Goal: Task Accomplishment & Management: Use online tool/utility

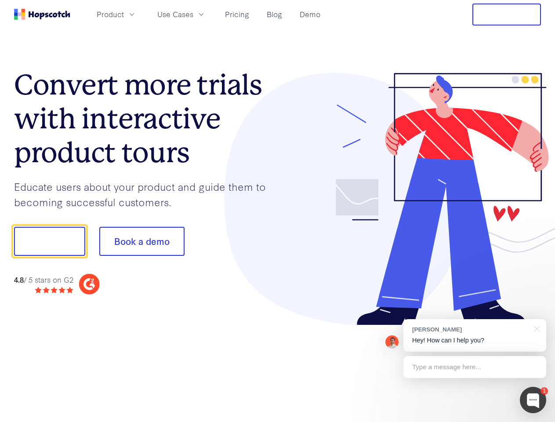
click at [278, 211] on div at bounding box center [410, 199] width 264 height 253
click at [124, 14] on span "Product" at bounding box center [110, 14] width 27 height 11
click at [193, 14] on span "Use Cases" at bounding box center [175, 14] width 36 height 11
click at [507, 14] on button "Free Trial" at bounding box center [506, 15] width 69 height 22
click at [49, 241] on button "Show me!" at bounding box center [49, 241] width 71 height 29
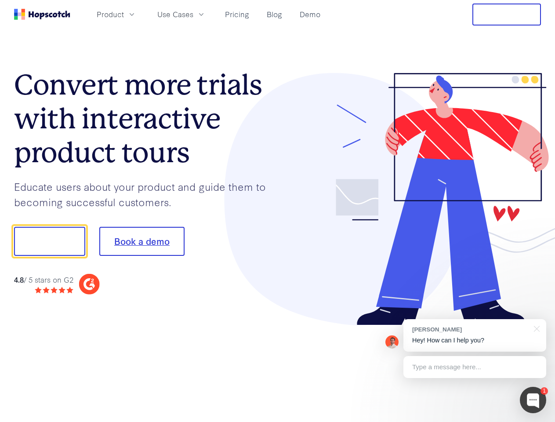
click at [141, 241] on button "Book a demo" at bounding box center [141, 241] width 85 height 29
click at [533, 400] on div at bounding box center [533, 400] width 26 height 26
click at [474, 335] on div "[PERSON_NAME] Hey! How can I help you?" at bounding box center [474, 335] width 143 height 33
click at [535, 328] on div at bounding box center [463, 240] width 165 height 293
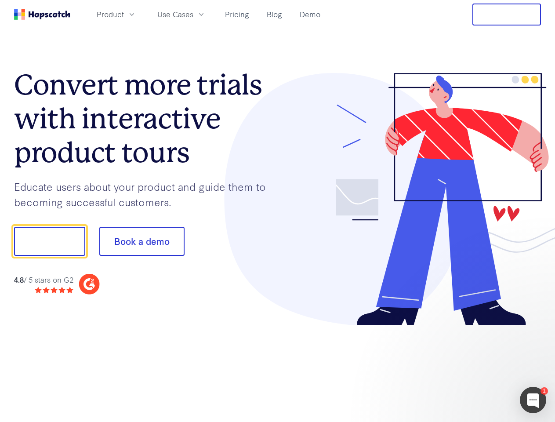
click at [474, 367] on div at bounding box center [463, 298] width 165 height 175
